Goal: Find specific page/section: Find specific page/section

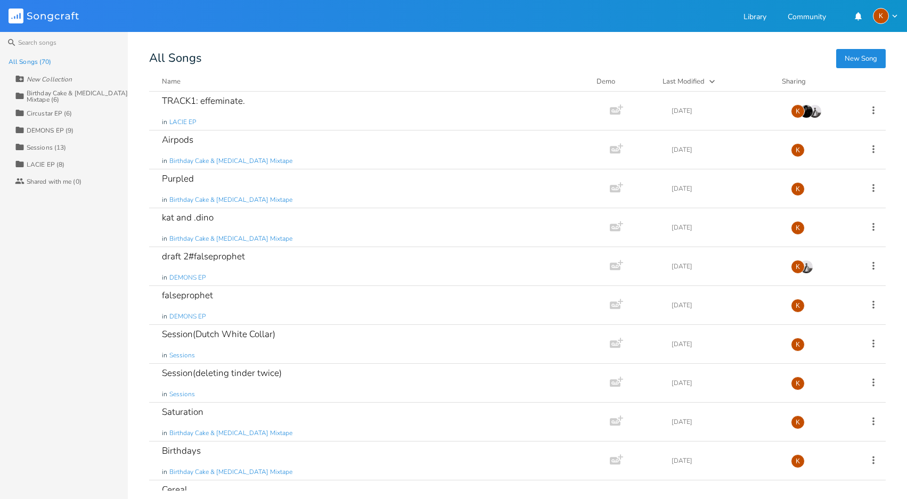
click at [55, 127] on div "DEMONS EP (9)" at bounding box center [50, 130] width 47 height 6
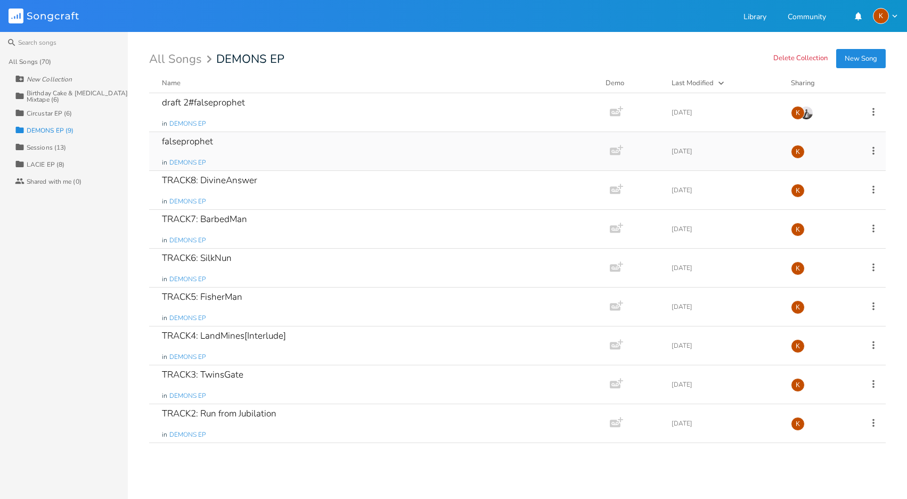
click at [874, 151] on icon at bounding box center [874, 151] width 2 height 8
click at [807, 171] on span "Edit Rename" at bounding box center [809, 167] width 34 height 7
click at [717, 84] on icon "button" at bounding box center [721, 83] width 11 height 11
click at [165, 85] on div "Name" at bounding box center [171, 83] width 19 height 10
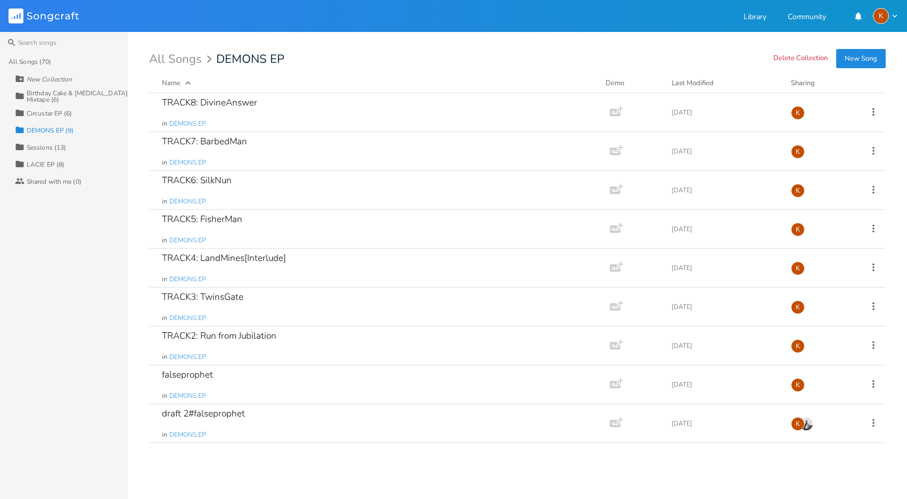
click at [37, 162] on div "LACIE EP (8)" at bounding box center [46, 164] width 38 height 6
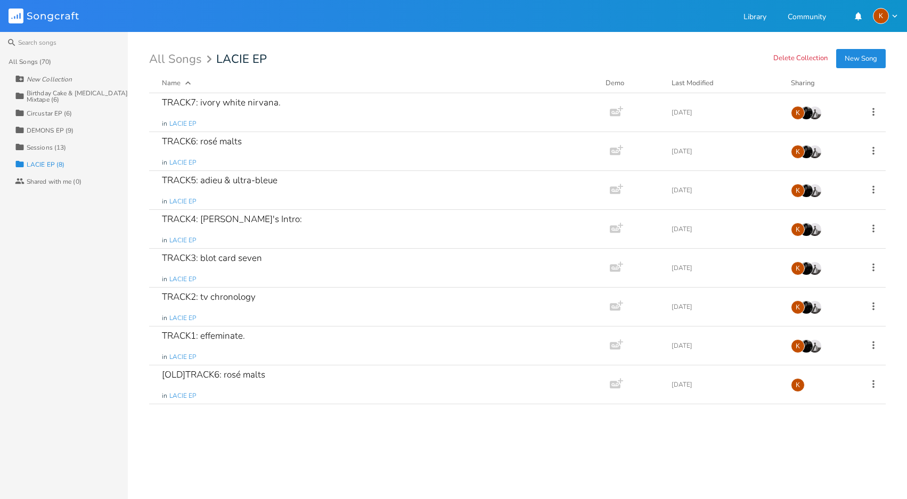
click at [178, 79] on div "Name" at bounding box center [171, 83] width 19 height 10
click at [304, 143] on div "TRACK1: effeminate. in LACIE EP" at bounding box center [377, 151] width 431 height 38
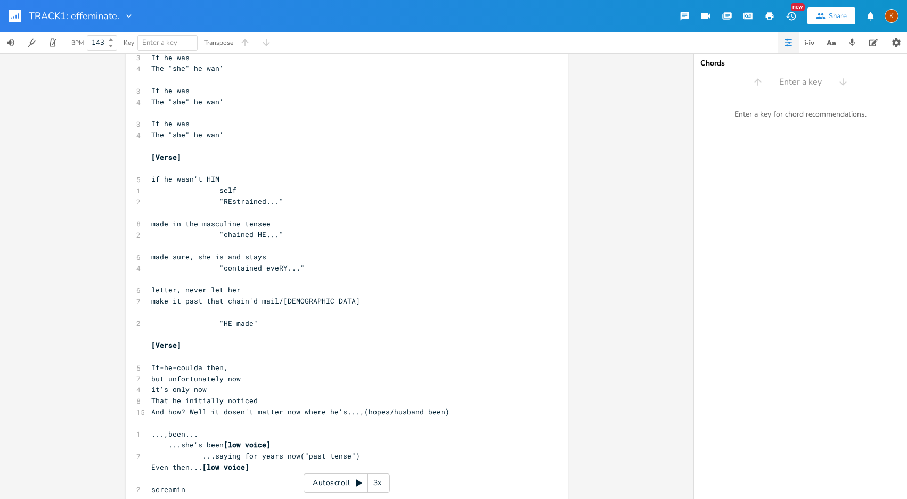
scroll to position [12, 0]
